Goal: Task Accomplishment & Management: Complete application form

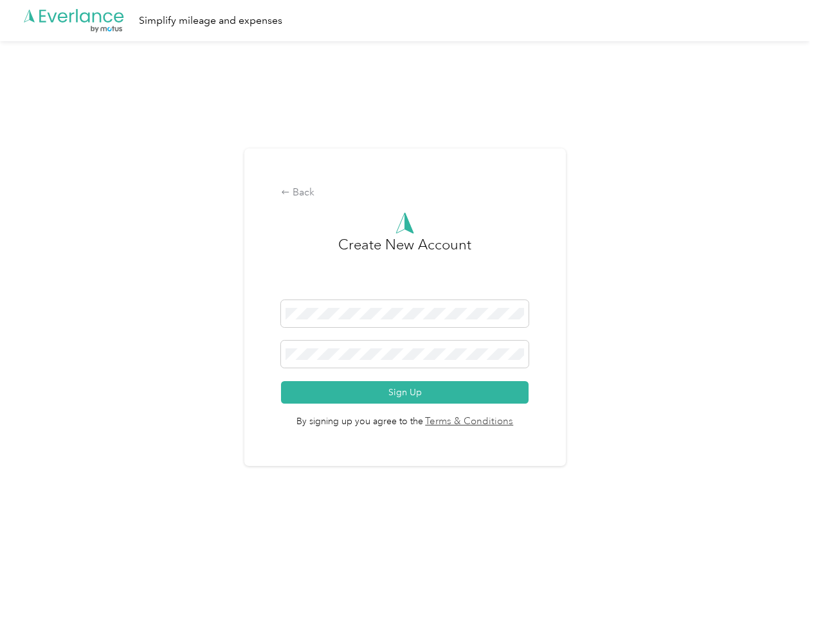
click at [408, 292] on h3 "Create New Account" at bounding box center [404, 267] width 133 height 66
click at [408, 21] on div ".cls-1 { fill: #00adee; } .cls-2 { fill: #fff; } .cls-3 { fill: #707372; } .cls…" at bounding box center [405, 20] width 810 height 41
click at [408, 193] on div "Back" at bounding box center [405, 192] width 248 height 15
click at [408, 392] on button "Sign Up" at bounding box center [405, 392] width 248 height 23
